Goal: Task Accomplishment & Management: Use online tool/utility

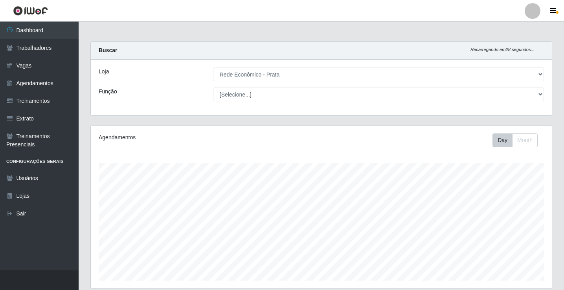
select select "192"
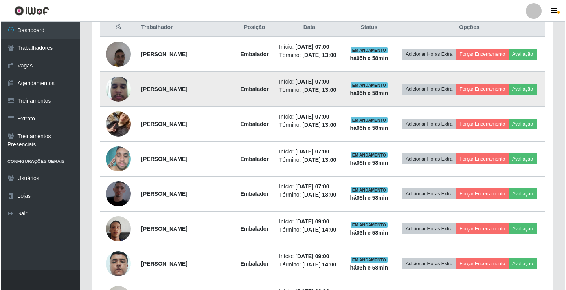
scroll to position [327, 0]
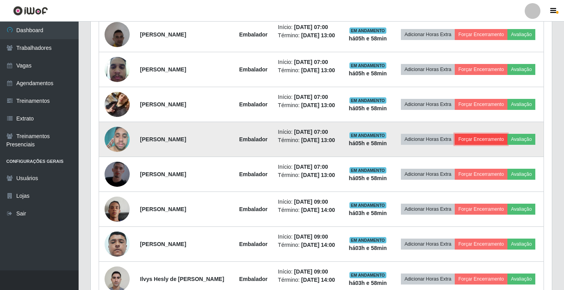
click at [499, 145] on button "Forçar Encerramento" at bounding box center [481, 139] width 53 height 11
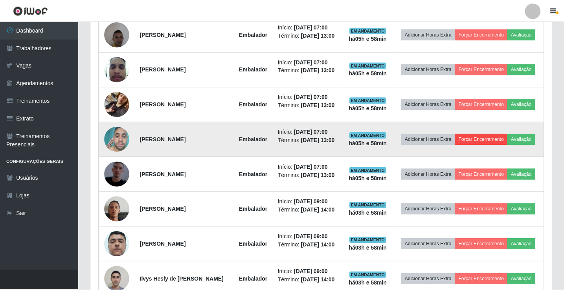
scroll to position [163, 457]
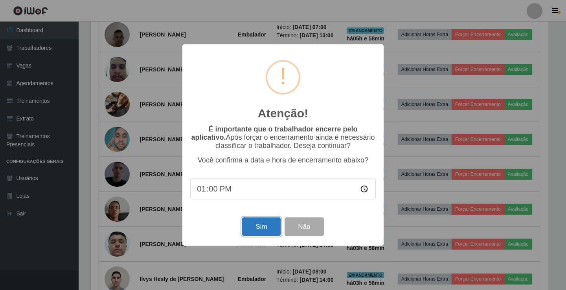
click at [254, 228] on button "Sim" at bounding box center [261, 227] width 38 height 18
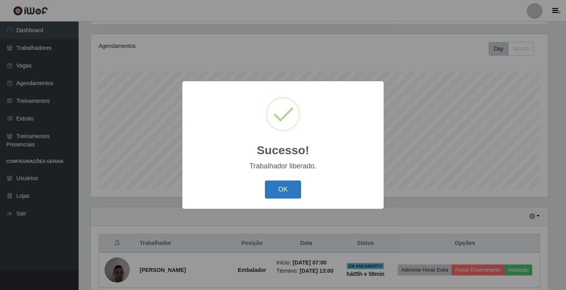
click at [280, 194] on button "OK" at bounding box center [283, 190] width 37 height 18
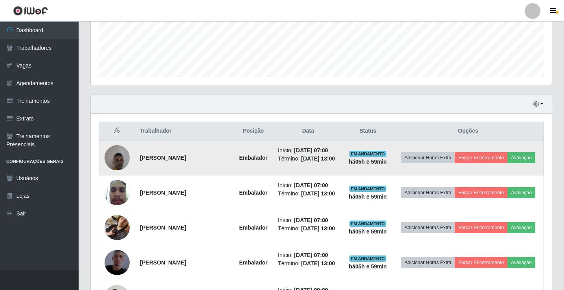
scroll to position [249, 0]
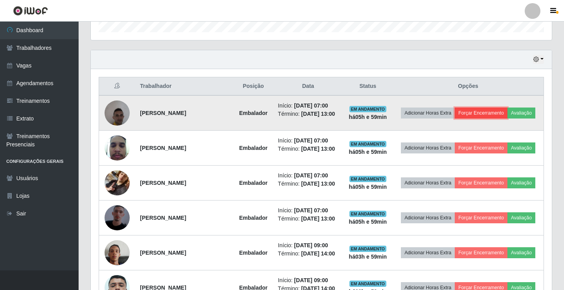
click at [503, 112] on button "Forçar Encerramento" at bounding box center [481, 113] width 53 height 11
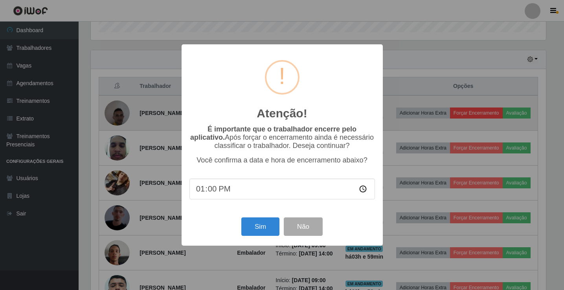
scroll to position [163, 457]
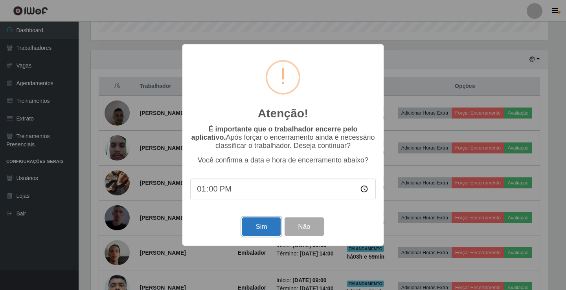
click at [253, 231] on button "Sim" at bounding box center [261, 227] width 38 height 18
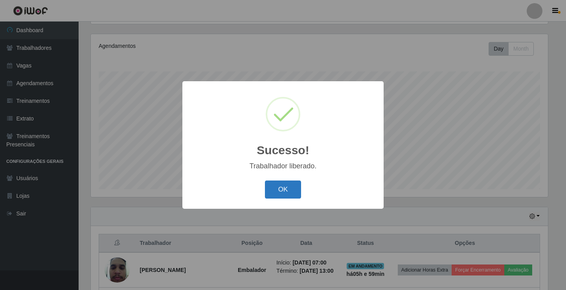
click at [293, 187] on button "OK" at bounding box center [283, 190] width 37 height 18
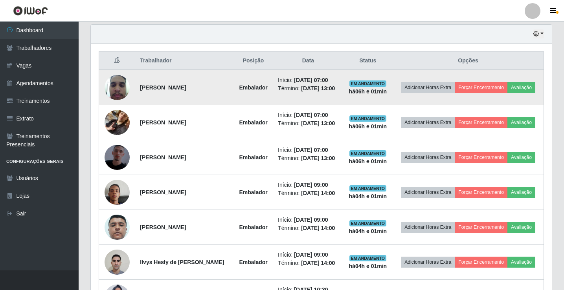
scroll to position [288, 0]
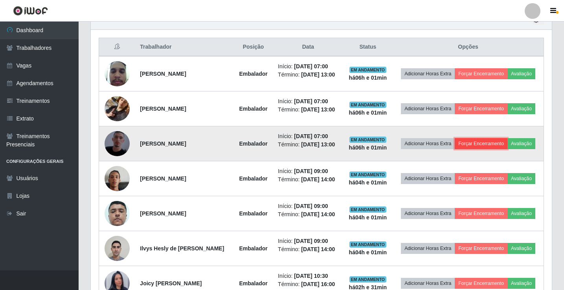
click at [488, 143] on button "Forçar Encerramento" at bounding box center [481, 143] width 53 height 11
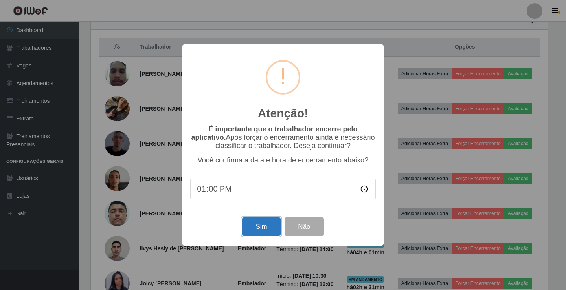
click at [267, 233] on button "Sim" at bounding box center [261, 227] width 38 height 18
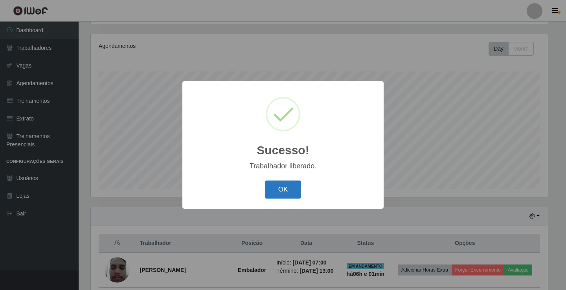
click at [284, 189] on button "OK" at bounding box center [283, 190] width 37 height 18
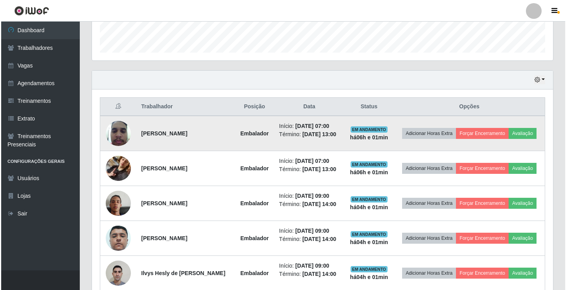
scroll to position [249, 0]
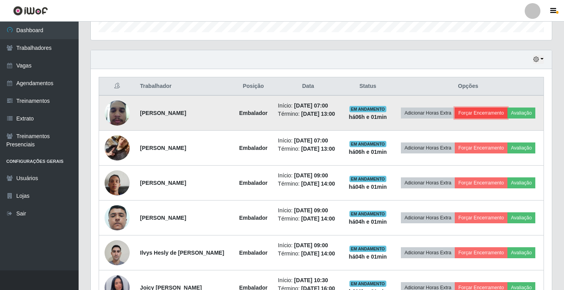
click at [481, 112] on button "Forçar Encerramento" at bounding box center [481, 113] width 53 height 11
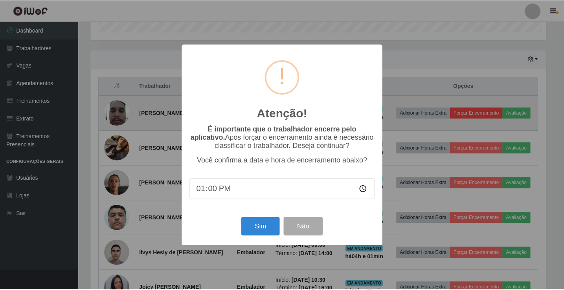
scroll to position [163, 457]
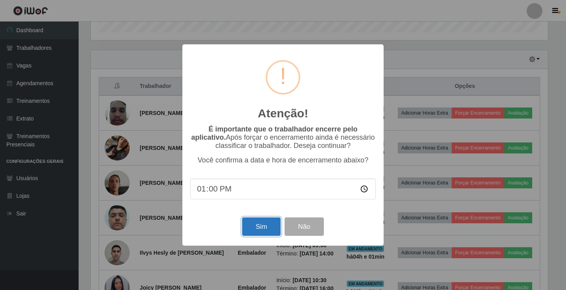
click at [259, 233] on button "Sim" at bounding box center [261, 227] width 38 height 18
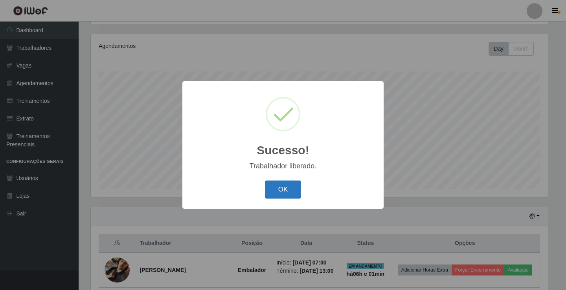
click at [286, 185] on button "OK" at bounding box center [283, 190] width 37 height 18
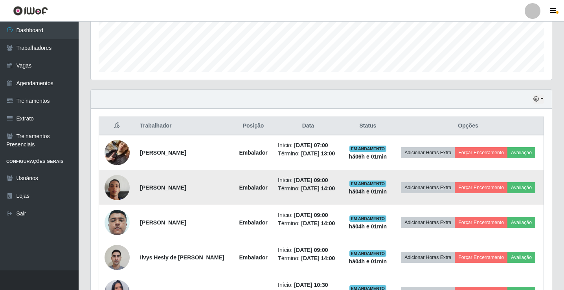
scroll to position [209, 0]
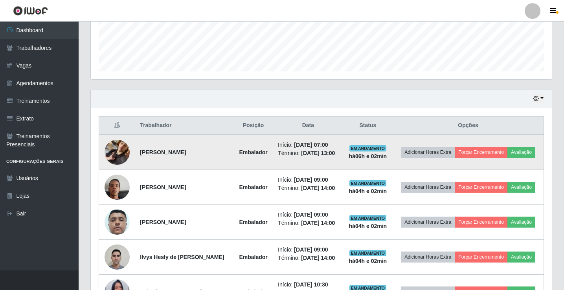
click at [119, 151] on img at bounding box center [117, 152] width 25 height 45
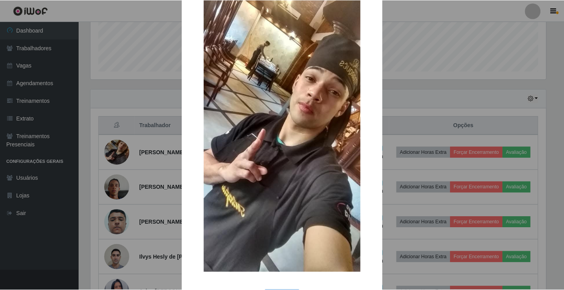
scroll to position [58, 0]
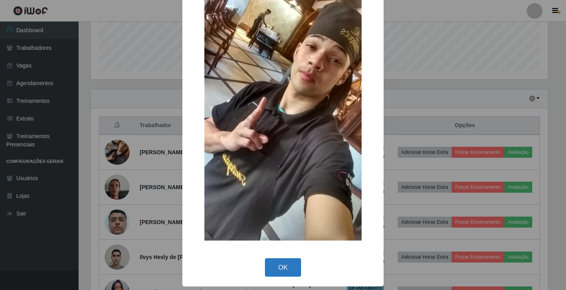
click at [277, 262] on button "OK" at bounding box center [283, 268] width 37 height 18
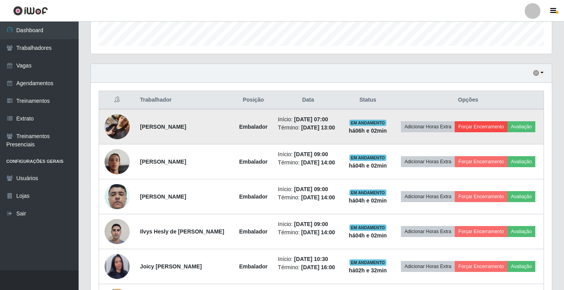
scroll to position [249, 0]
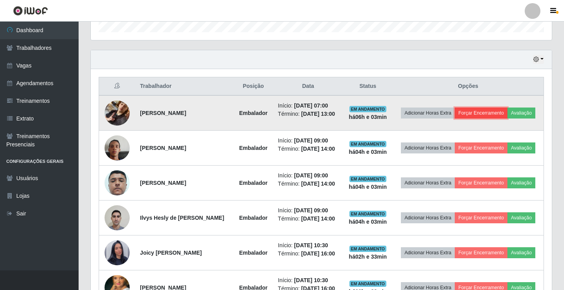
click at [489, 110] on button "Forçar Encerramento" at bounding box center [481, 113] width 53 height 11
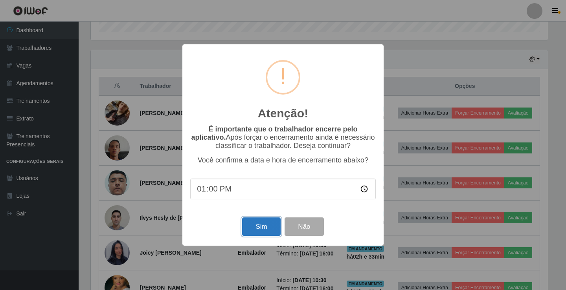
click at [262, 229] on button "Sim" at bounding box center [261, 227] width 38 height 18
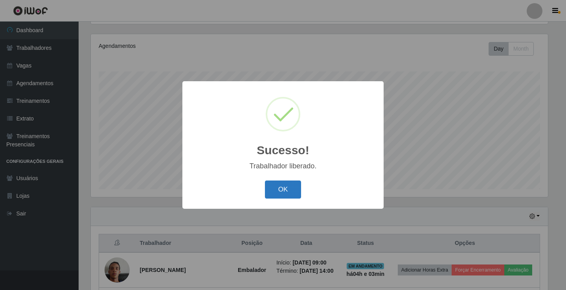
click at [283, 192] on button "OK" at bounding box center [283, 190] width 37 height 18
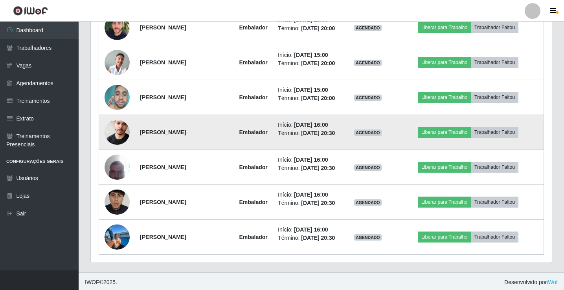
scroll to position [581, 0]
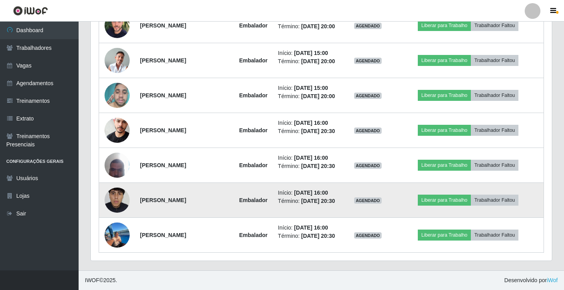
click at [117, 198] on img at bounding box center [117, 200] width 25 height 56
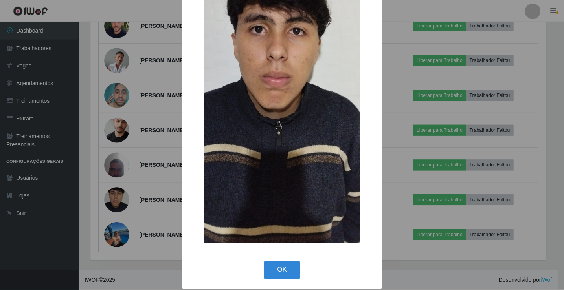
scroll to position [128, 0]
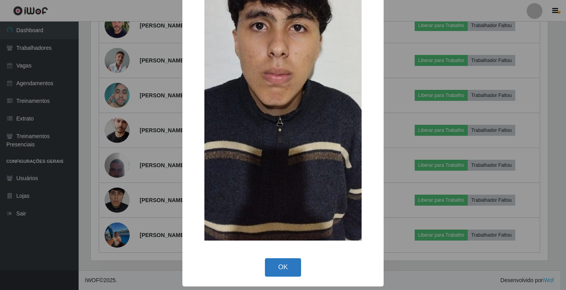
click at [283, 270] on button "OK" at bounding box center [283, 268] width 37 height 18
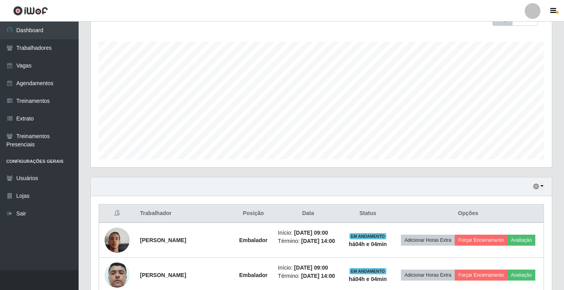
scroll to position [110, 0]
